Goal: Task Accomplishment & Management: Check status

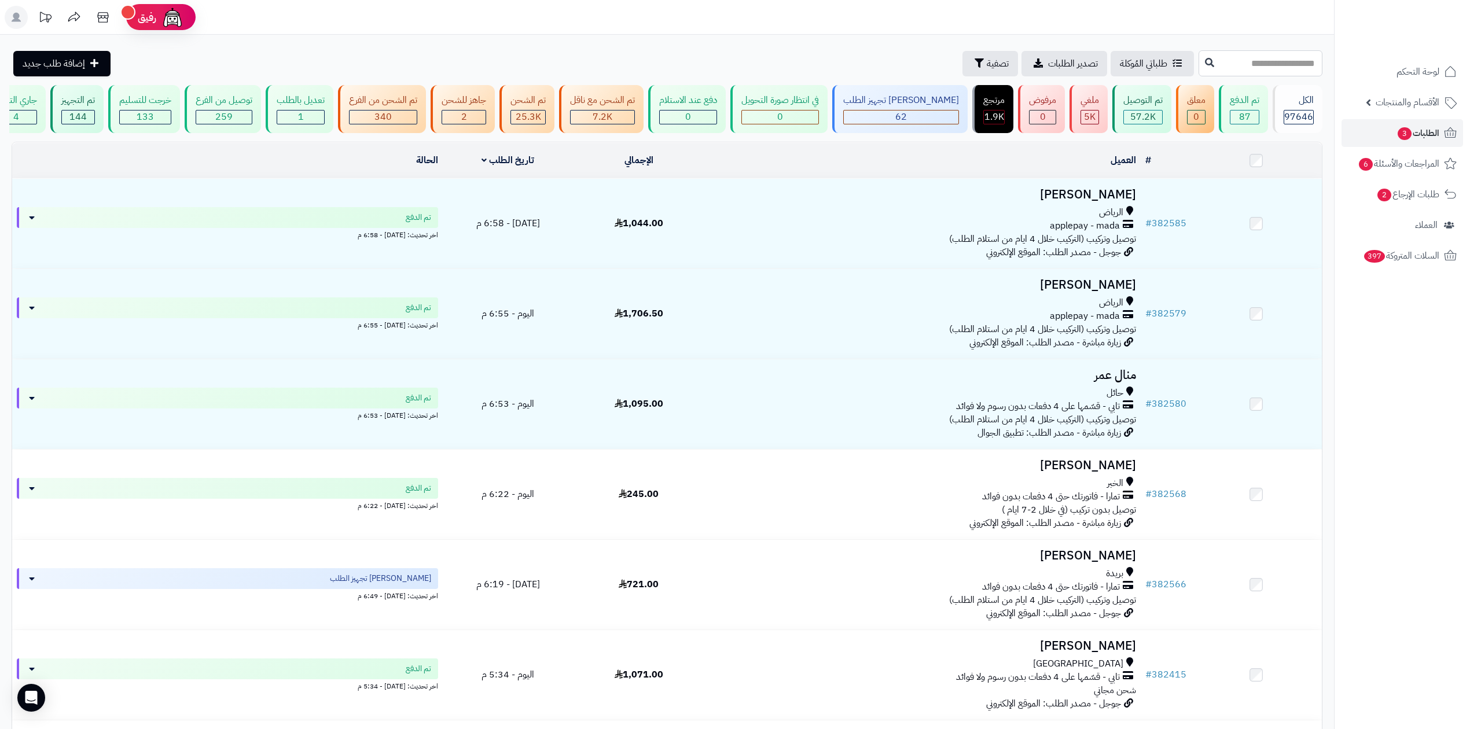
click at [1239, 65] on input "text" at bounding box center [1261, 63] width 124 height 26
type input "******"
click at [1205, 60] on icon at bounding box center [1209, 61] width 9 height 9
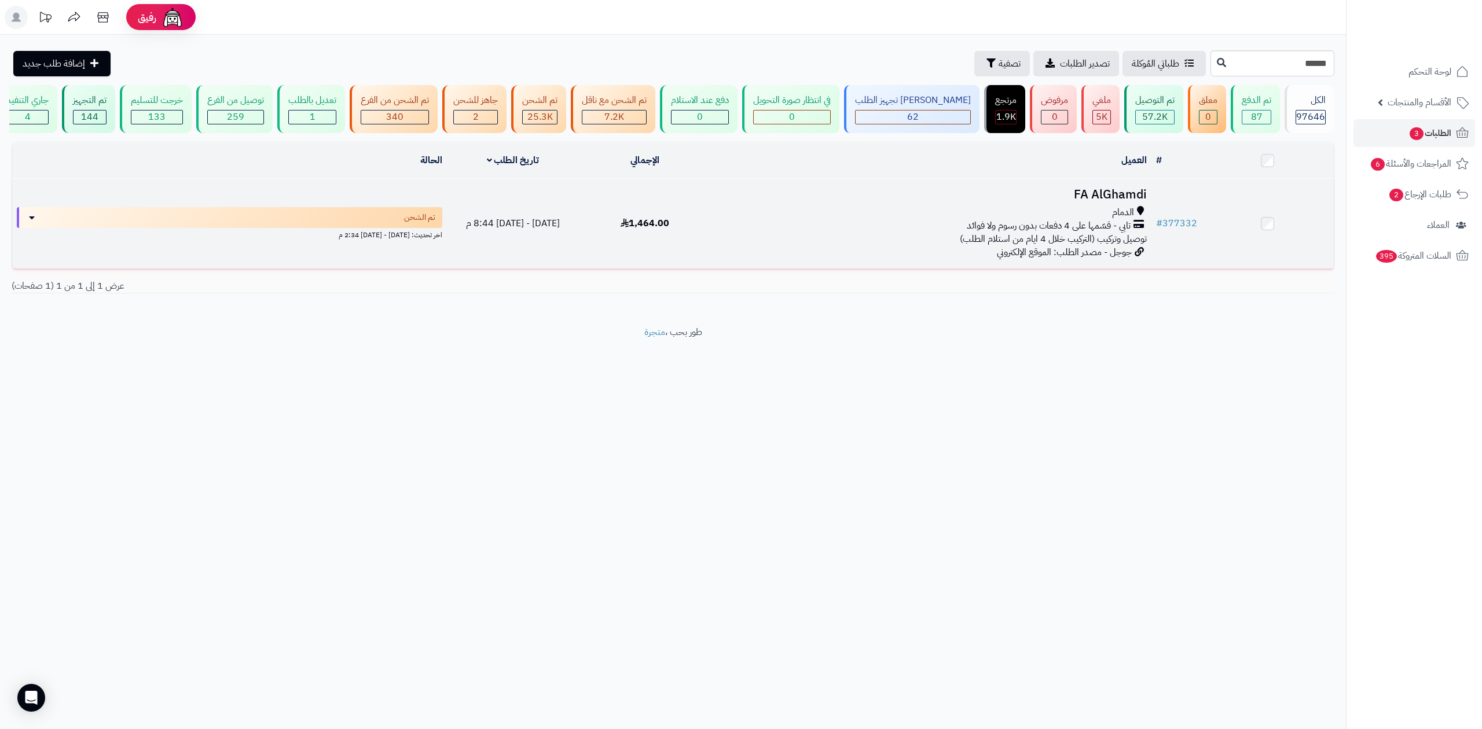
click at [1172, 214] on td "# 377332" at bounding box center [1176, 224] width 50 height 90
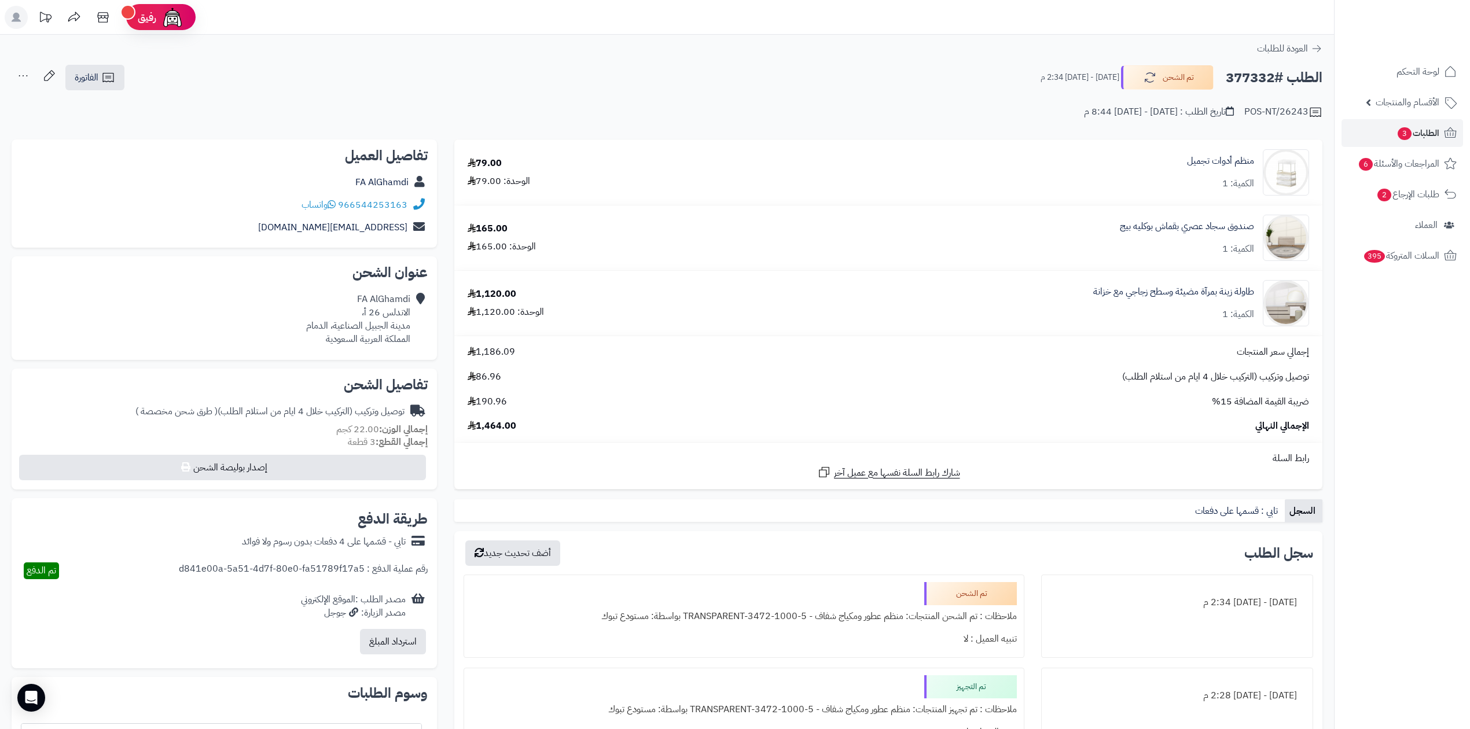
click at [1239, 75] on h2 "الطلب #377332" at bounding box center [1274, 78] width 97 height 24
copy h2 "377332"
